Goal: Navigation & Orientation: Understand site structure

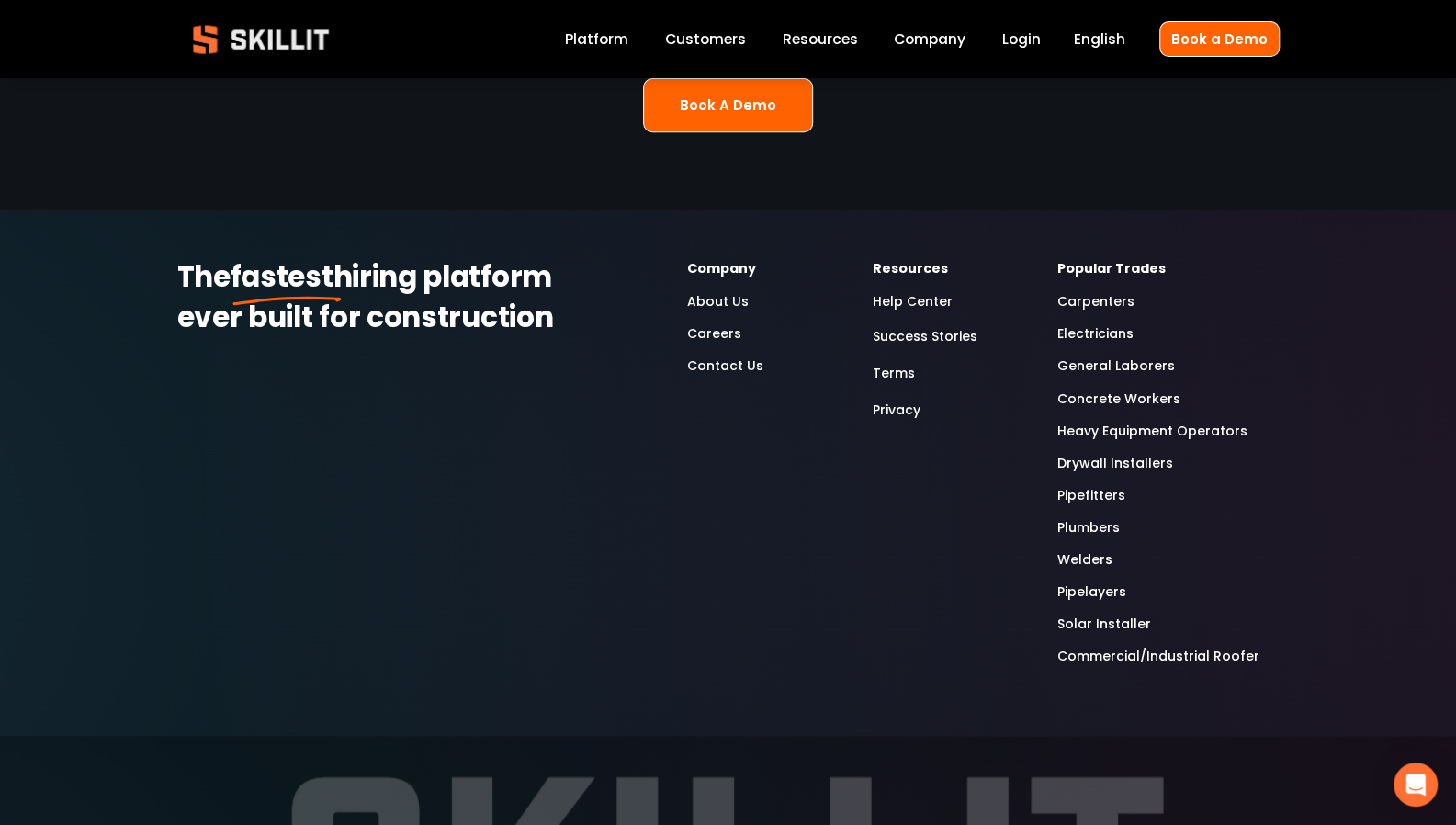
scroll to position [4818, 0]
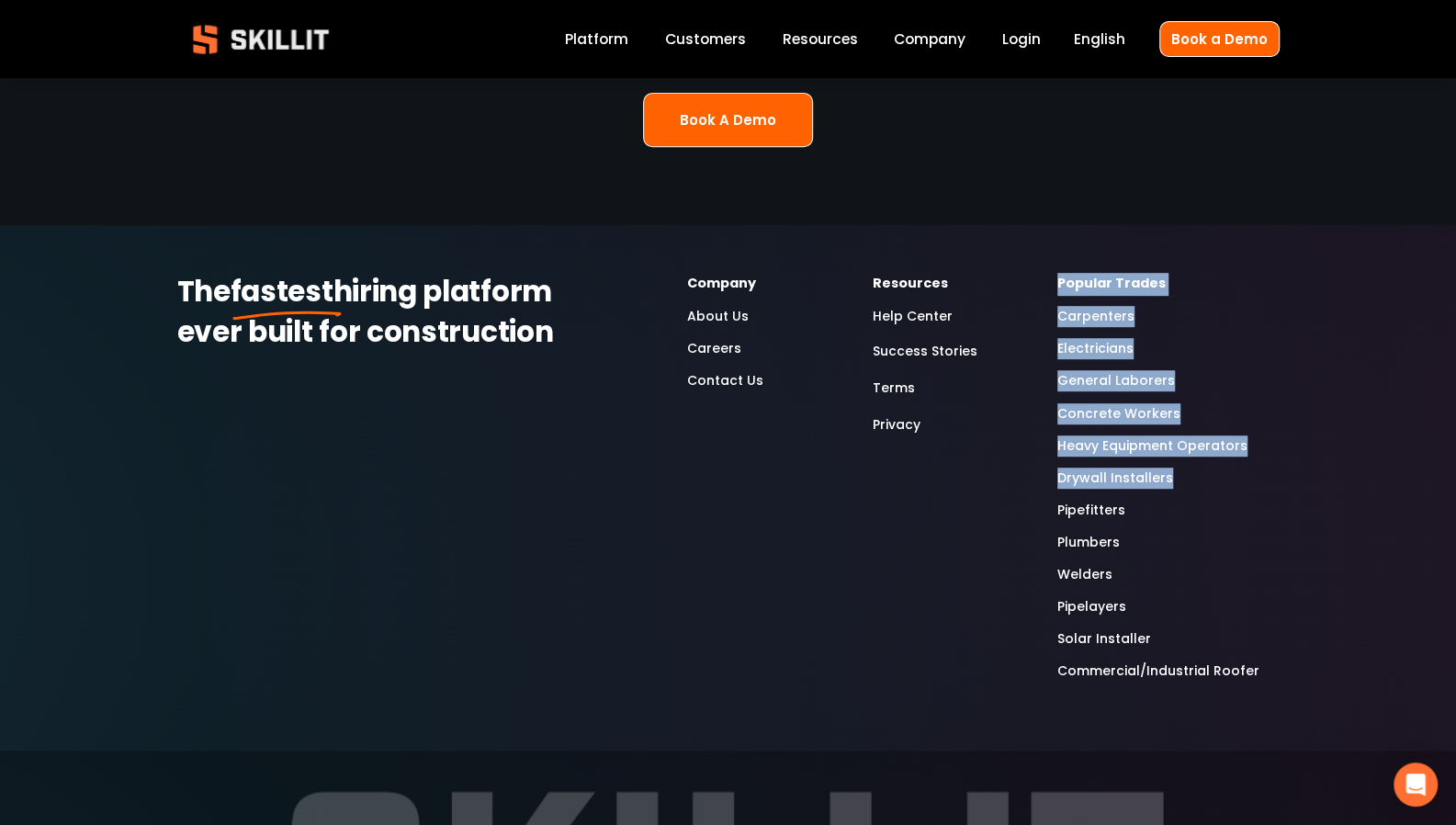
drag, startPoint x: 1050, startPoint y: 218, endPoint x: 1209, endPoint y: 414, distance: 252.4
click at [1209, 414] on div "The fastest hiring platform ever built for construction Company About Us Career…" at bounding box center [728, 487] width 1456 height 429
click at [1236, 225] on div "The fastest hiring platform ever built for construction Company About Us Career…" at bounding box center [728, 487] width 1456 height 525
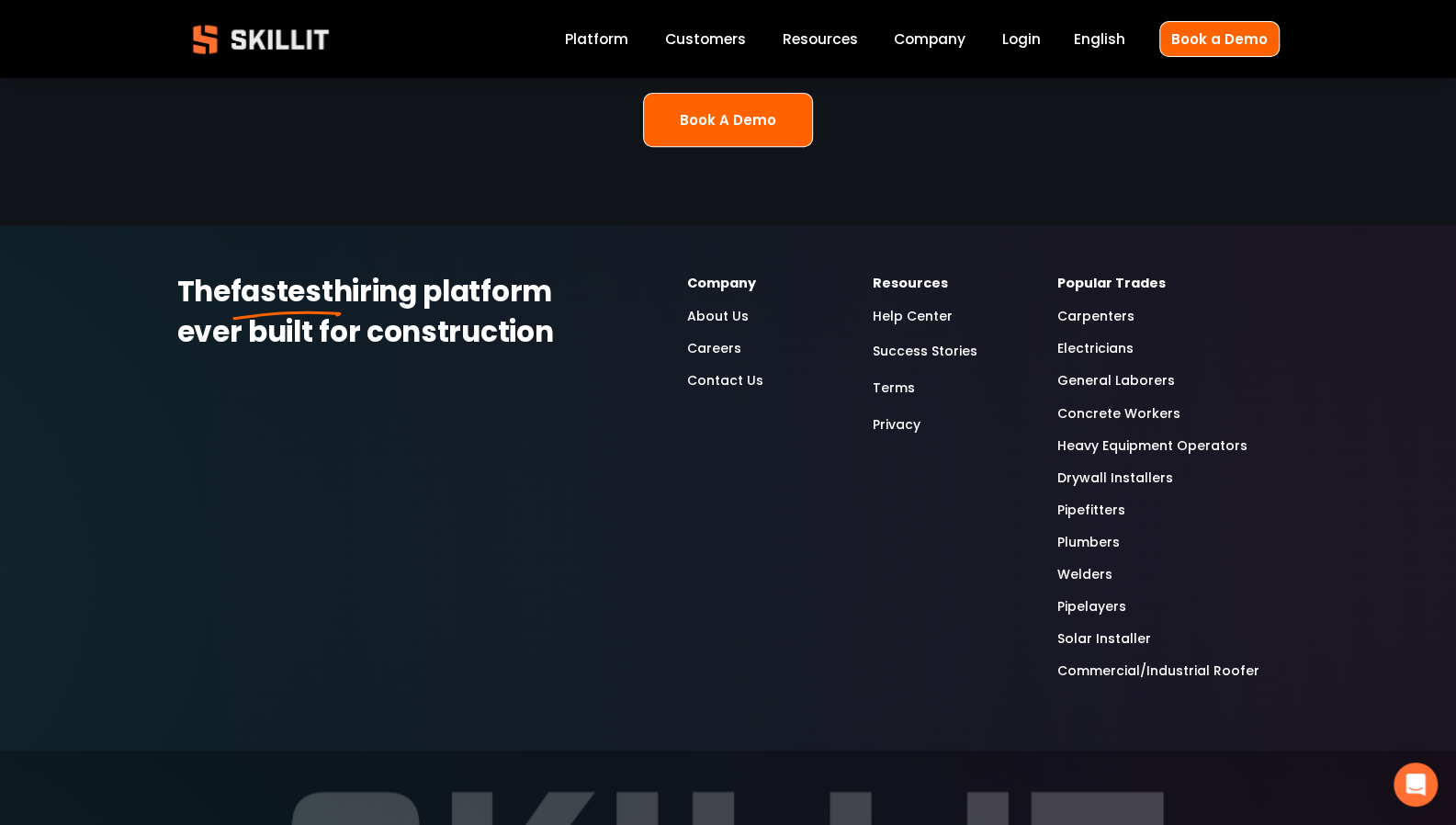
scroll to position [5046, 0]
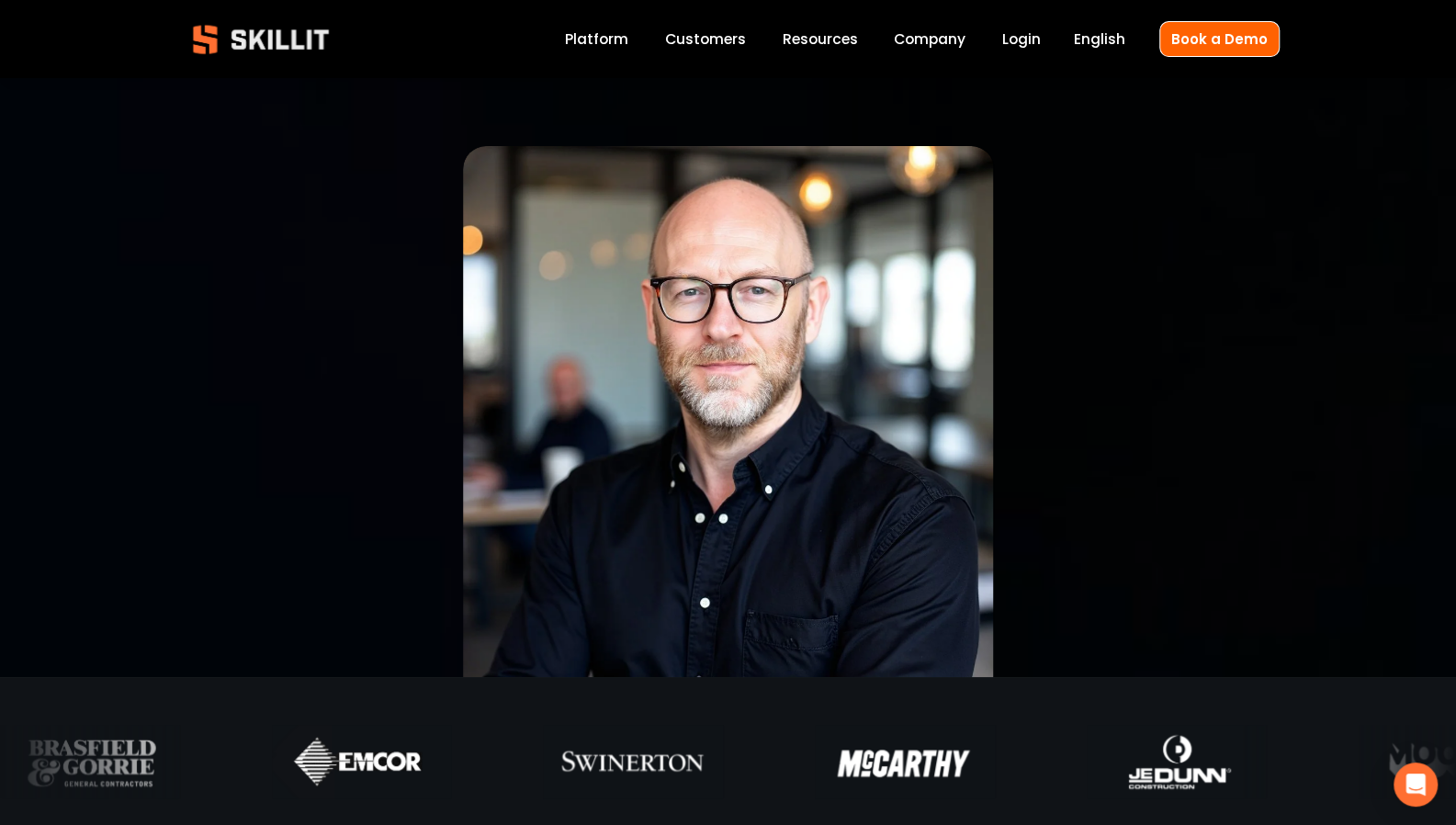
click at [585, 49] on link "Platform" at bounding box center [596, 38] width 63 height 25
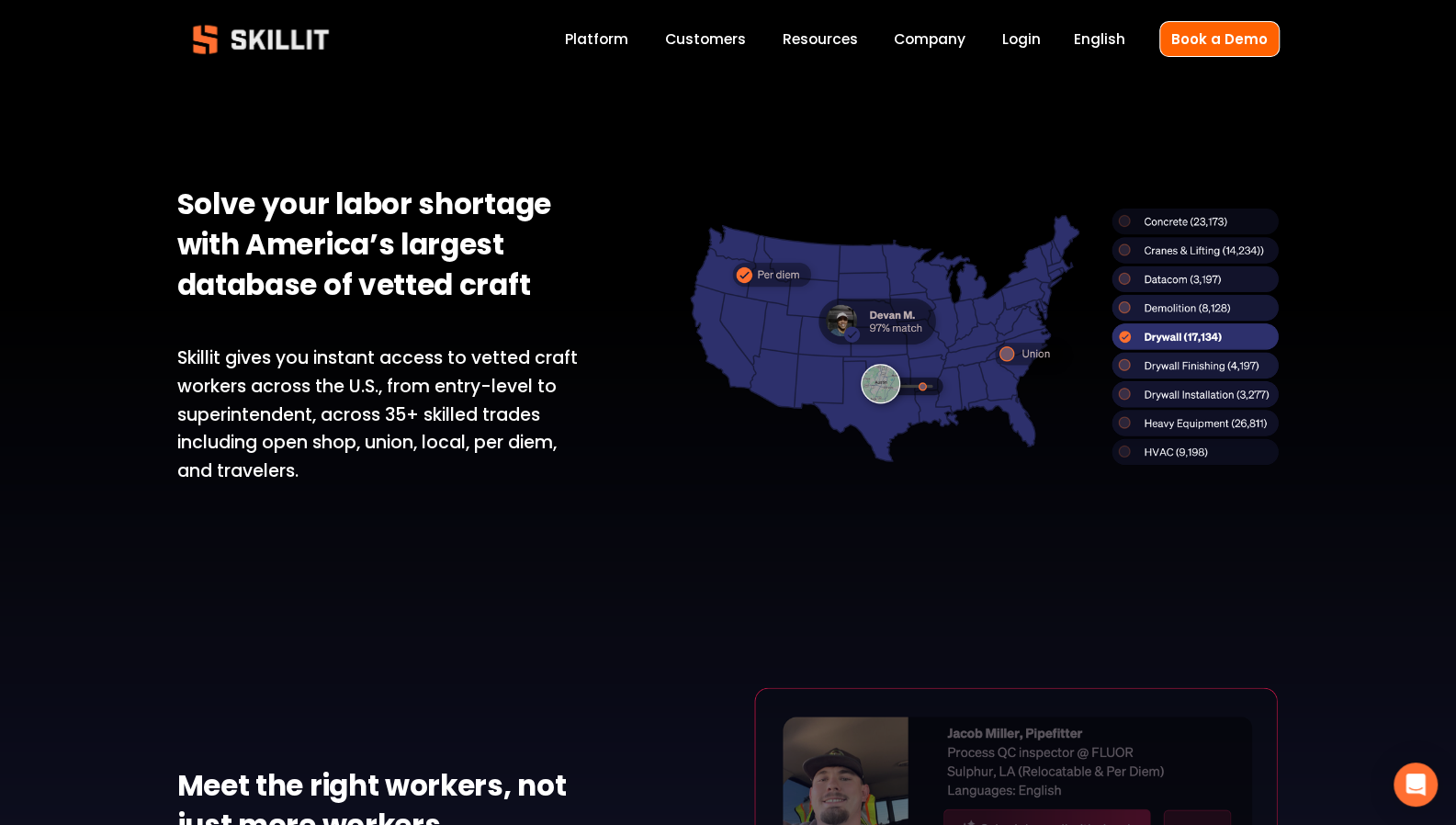
scroll to position [1229, 0]
